Goal: Complete application form

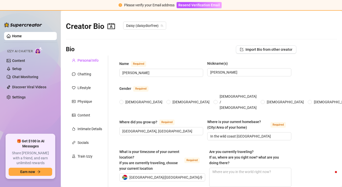
type input "[PERSON_NAME]"
type input "[GEOGRAPHIC_DATA], [GEOGRAPHIC_DATA]"
type input "In the wild coast [GEOGRAPHIC_DATA]"
type input "Straight"
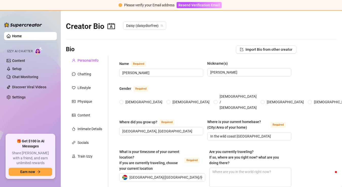
type input "2 siblings, 1 brother (25) and 1 step sister (30)"
type input "I have a [DEMOGRAPHIC_DATA] son"
type input "Yes, 5 cats and 2 dogs. Cats names are [PERSON_NAME], [PERSON_NAME], [PERSON_NA…"
type input "Virtual Assistant work and Onlyfans"
type input "i was first in a pet store, then i worked in a pizzeria as a waitress, then a b…"
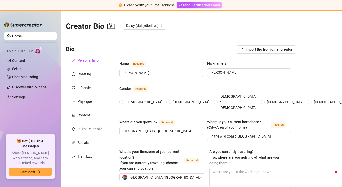
type input "i left school in grade 8, but i did study further and i am a qualified beautici…"
type input "new born [DEMOGRAPHIC_DATA], honestly just be a good fucking person"
type input "god bless [DEMOGRAPHIC_DATA] people and their food"
radio input "true"
type input "[DATE]"
